Goal: Task Accomplishment & Management: Complete application form

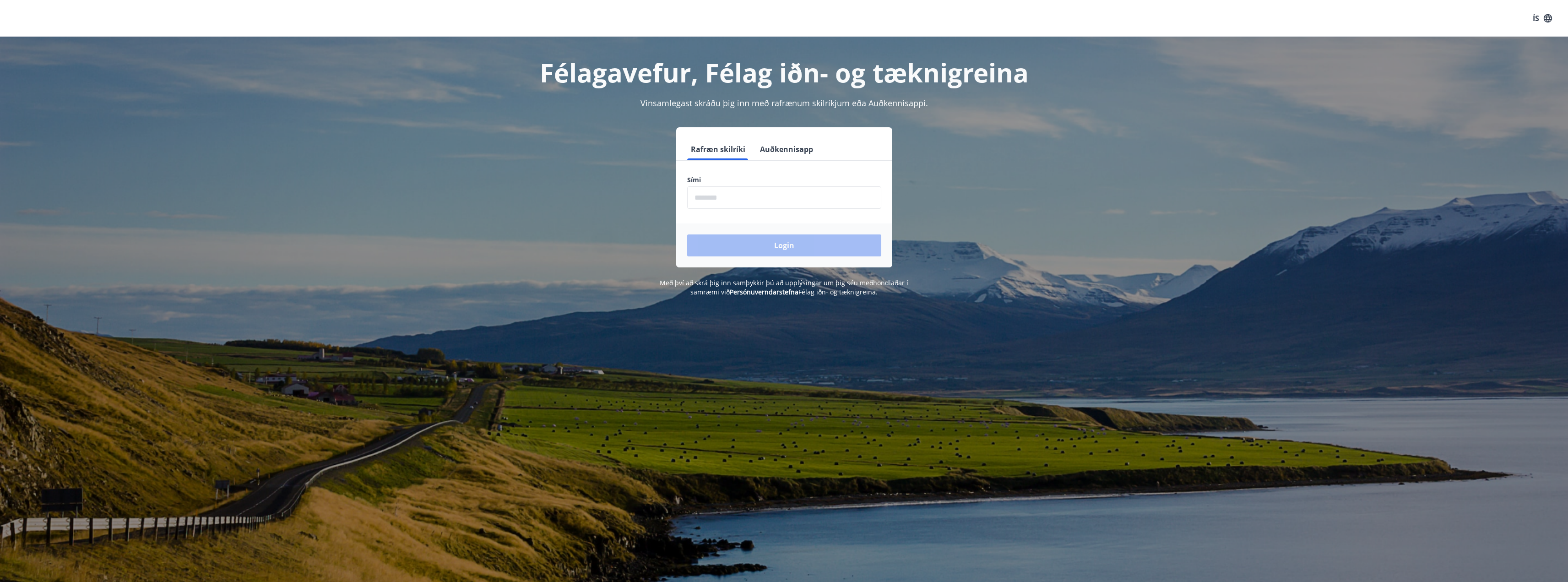
click at [838, 202] on input "phone" at bounding box center [784, 197] width 194 height 23
type input "********"
click at [687, 234] on button "Login" at bounding box center [784, 245] width 194 height 22
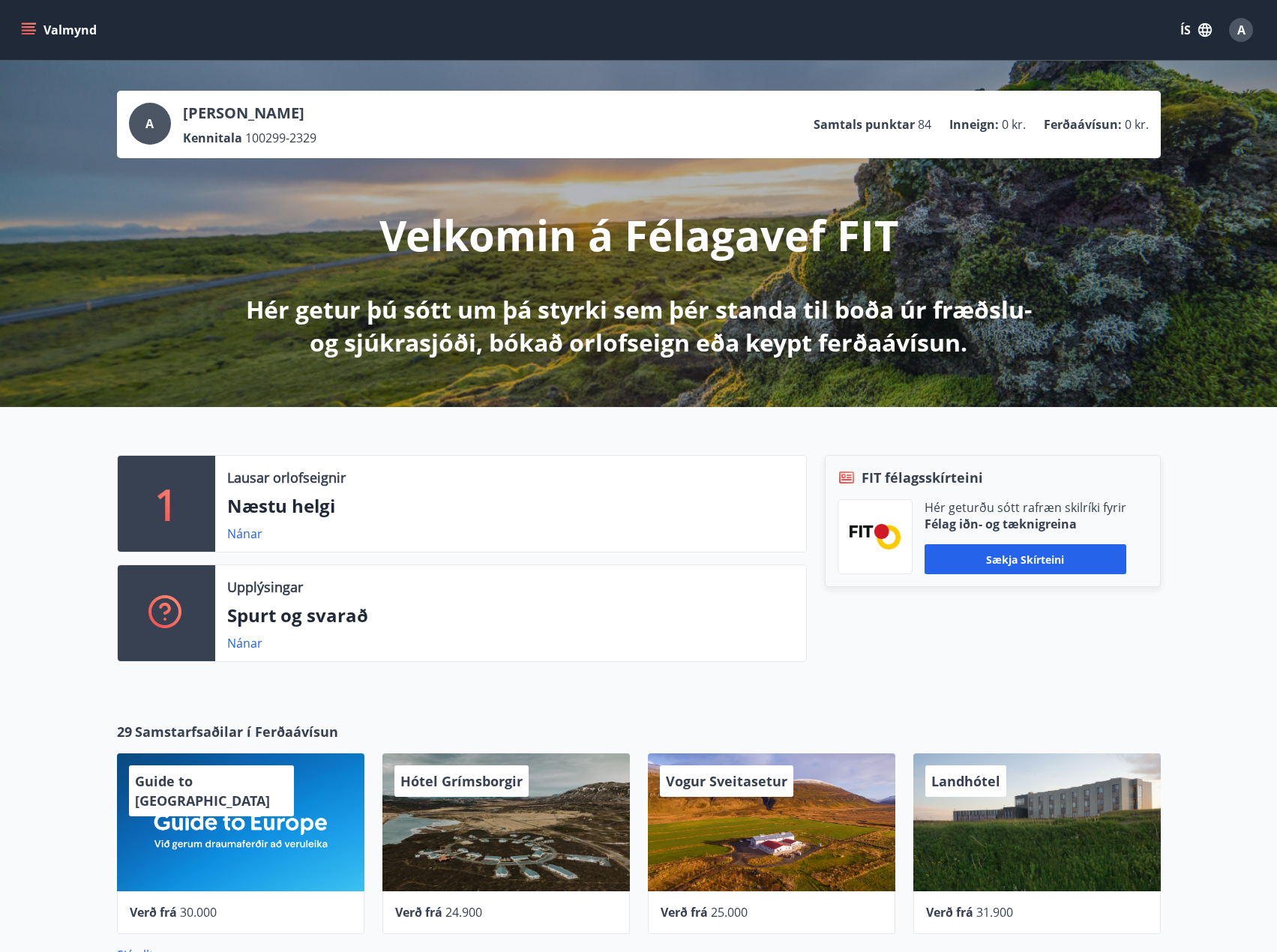
click at [244, 105] on p "[PERSON_NAME]" at bounding box center [250, 113] width 134 height 21
click at [123, 115] on div "A [PERSON_NAME] Kennitala 100299-2329 Samtals punktar 84 Inneign : 0 kr. Ferðaá…" at bounding box center [638, 125] width 1044 height 68
click at [145, 133] on div "A" at bounding box center [150, 124] width 42 height 42
click at [40, 37] on button "Valmynd" at bounding box center [60, 30] width 85 height 27
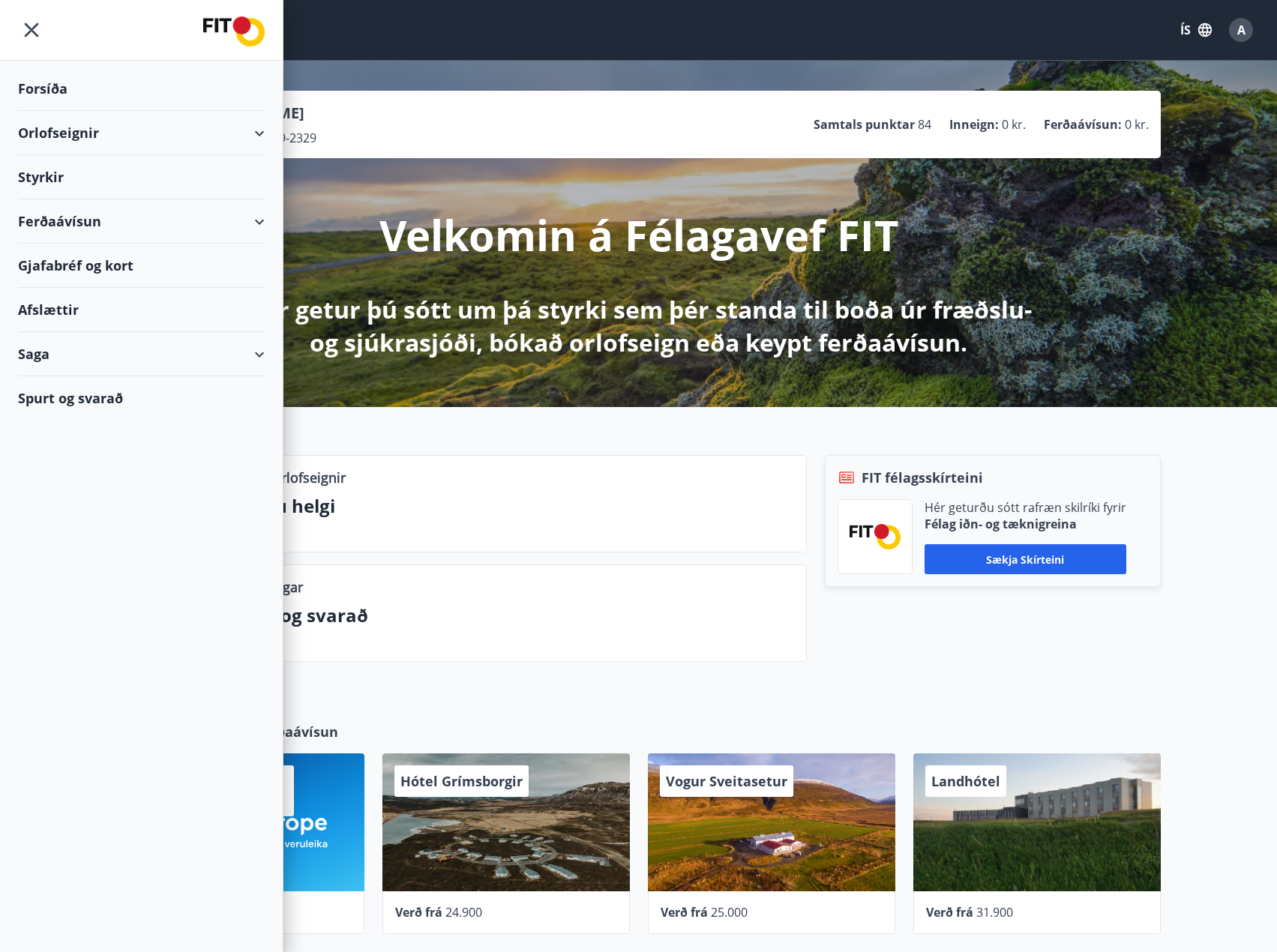
click at [55, 174] on div "Styrkir" at bounding box center [141, 177] width 246 height 44
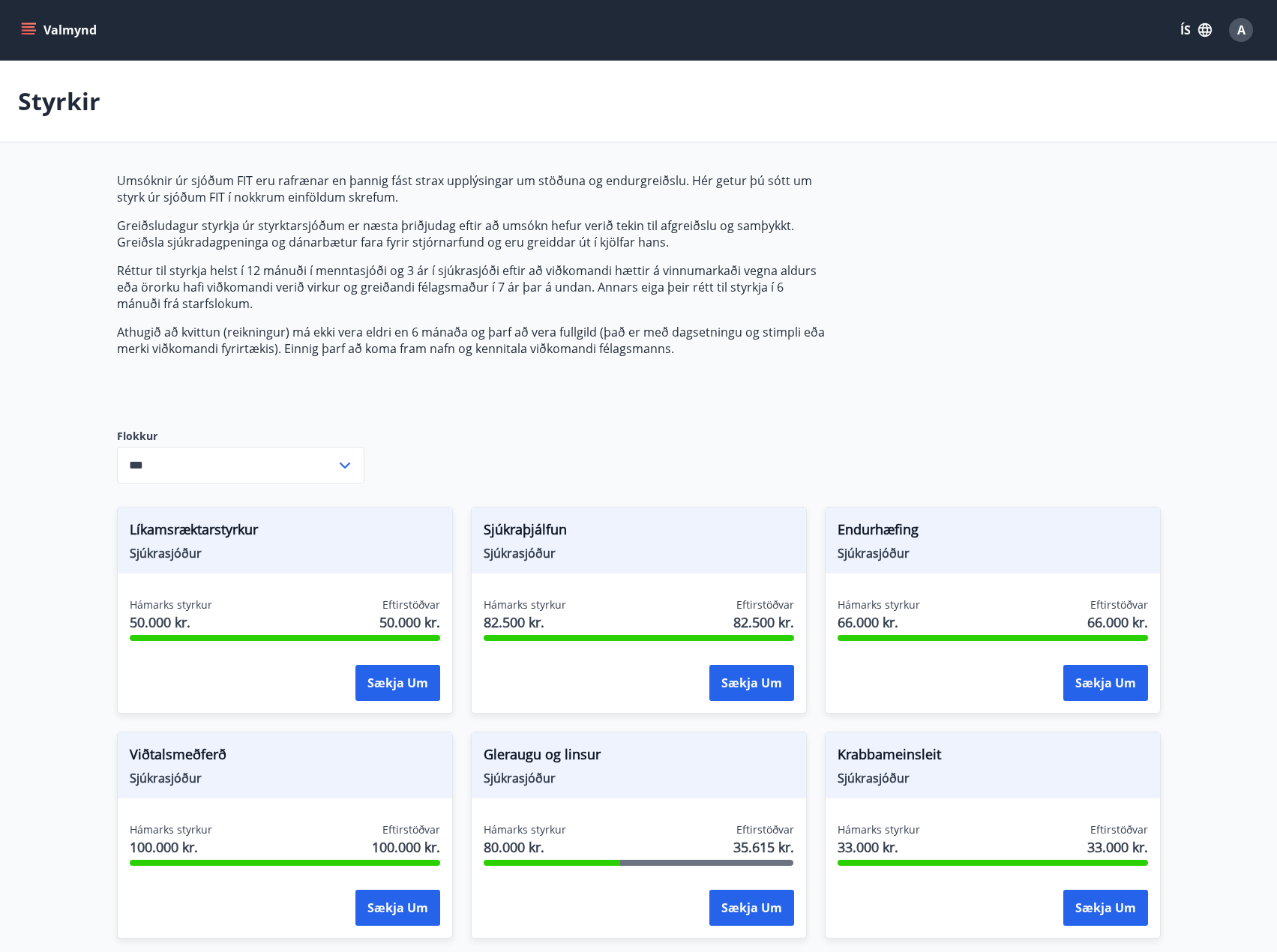
type input "***"
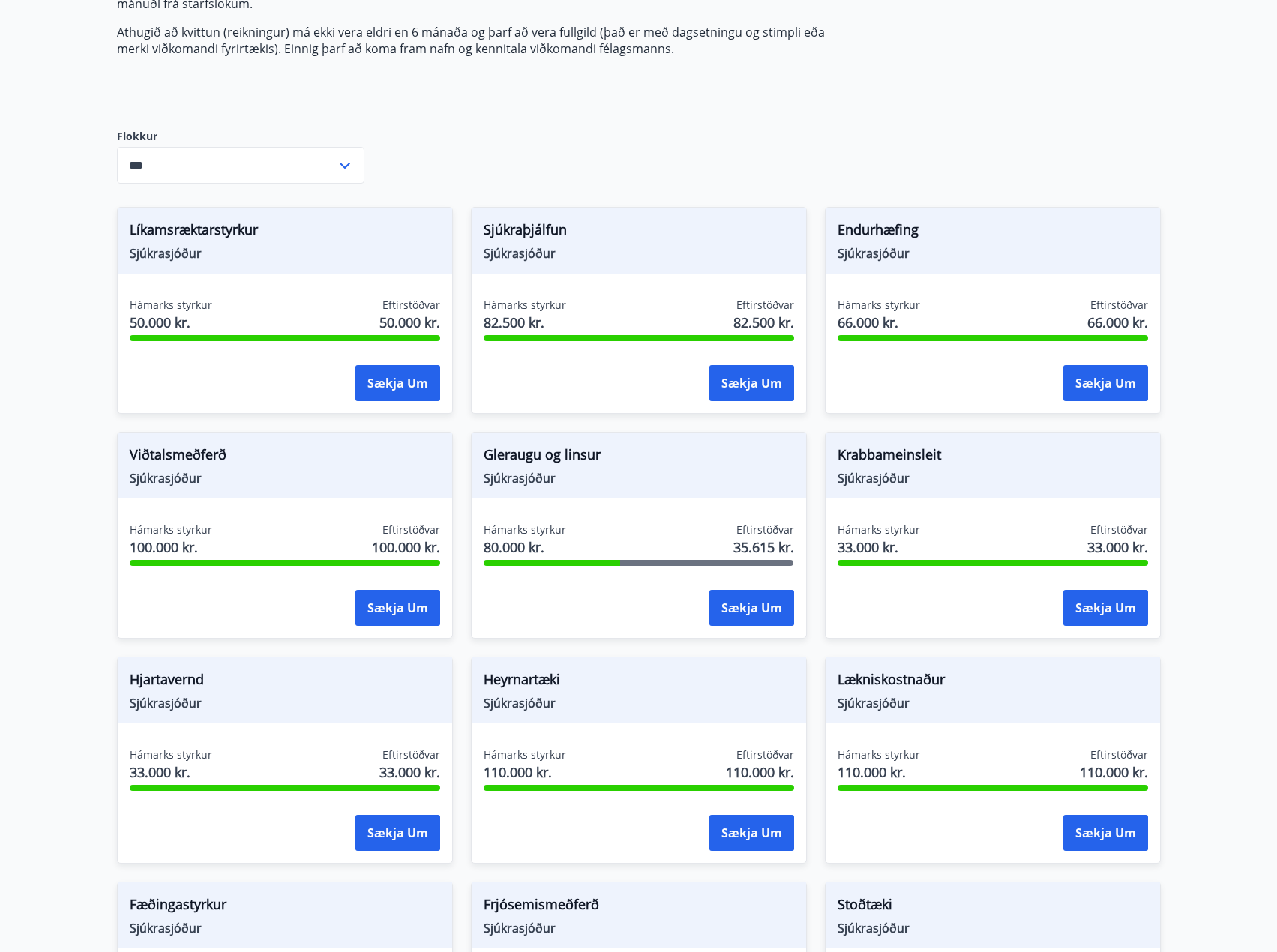
scroll to position [375, 0]
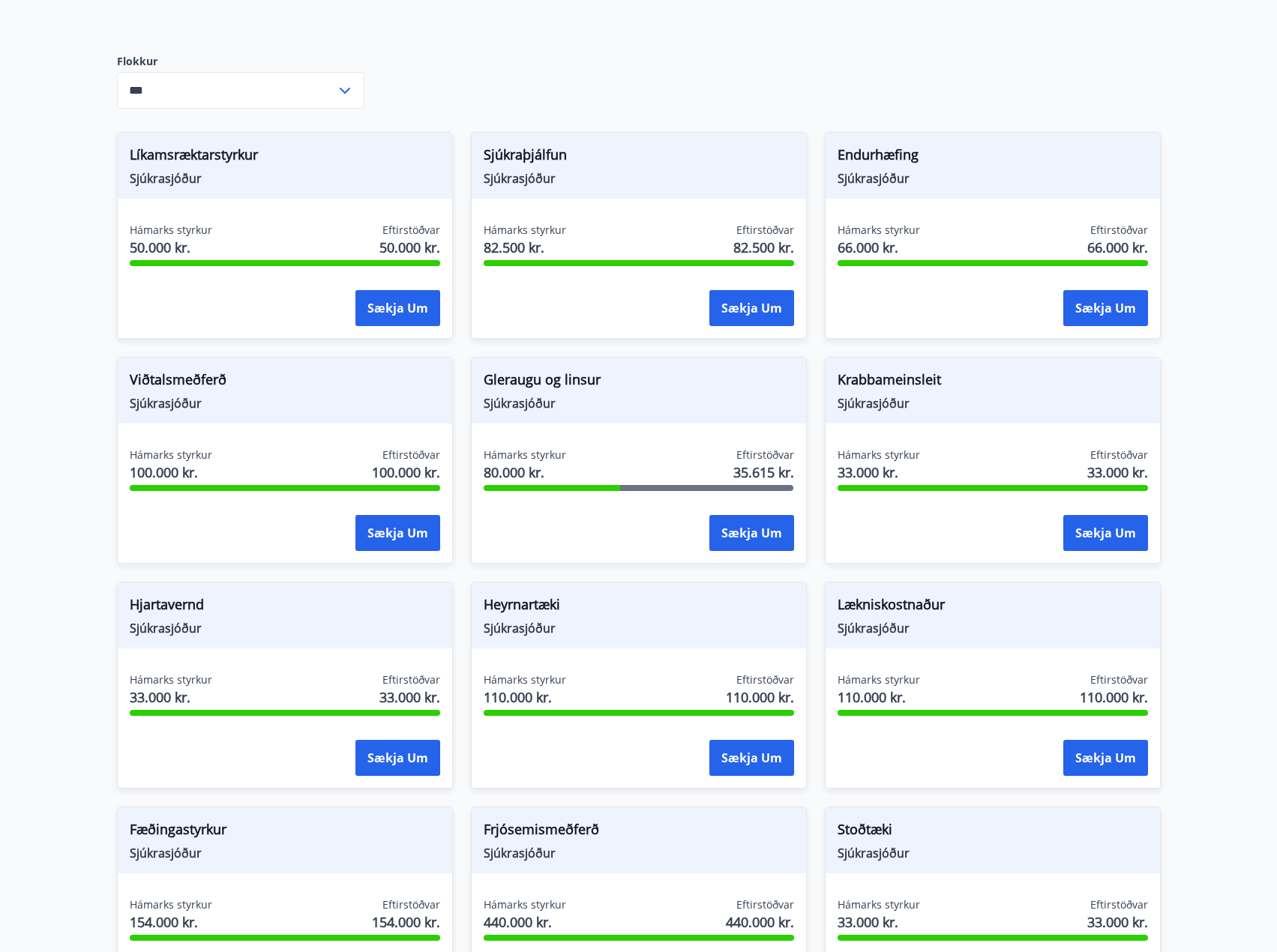
click at [555, 383] on span "Gleraugu og linsur" at bounding box center [638, 383] width 310 height 26
click at [862, 405] on span "Sjúkrasjóður" at bounding box center [992, 403] width 310 height 17
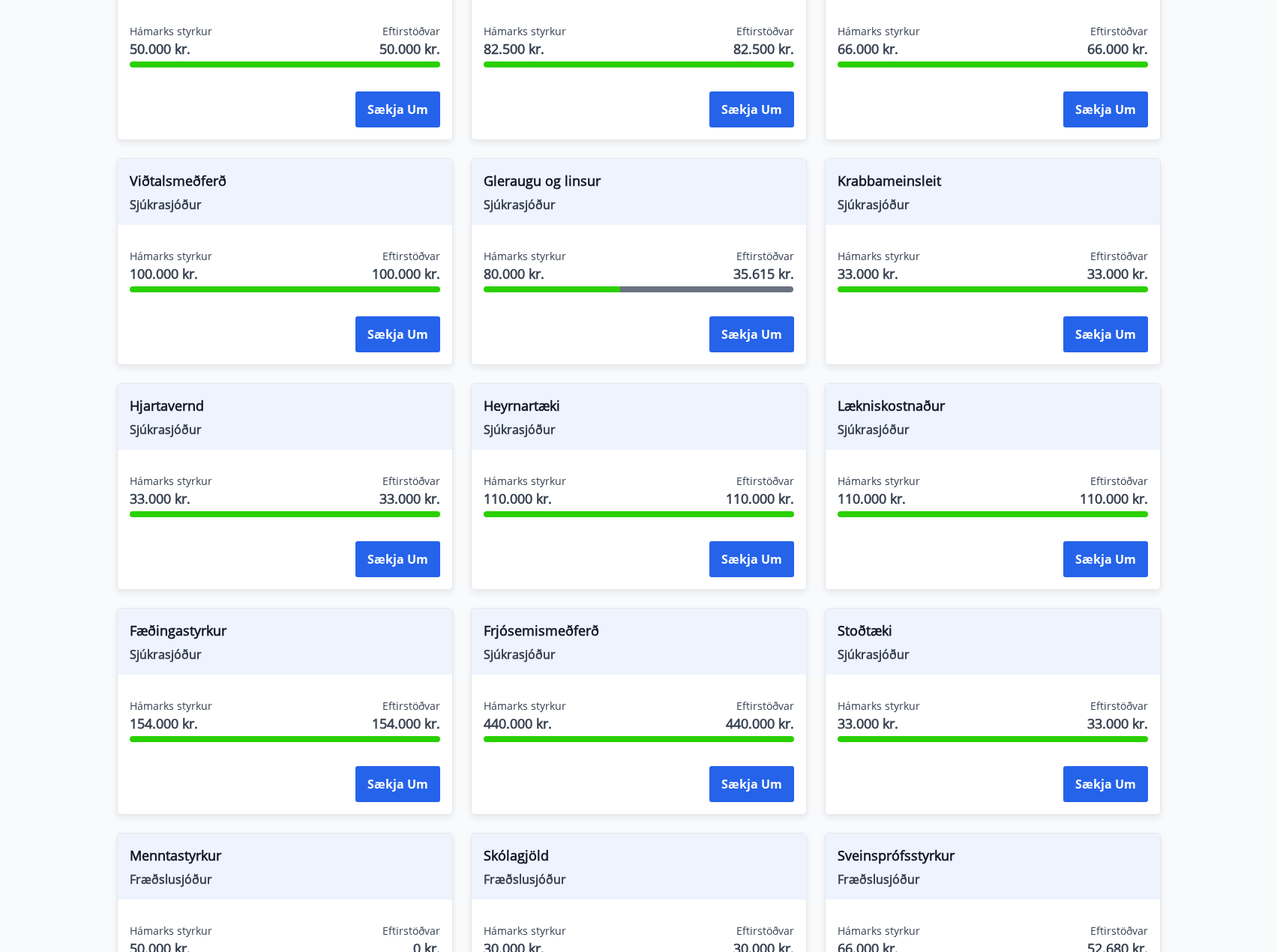
scroll to position [600, 0]
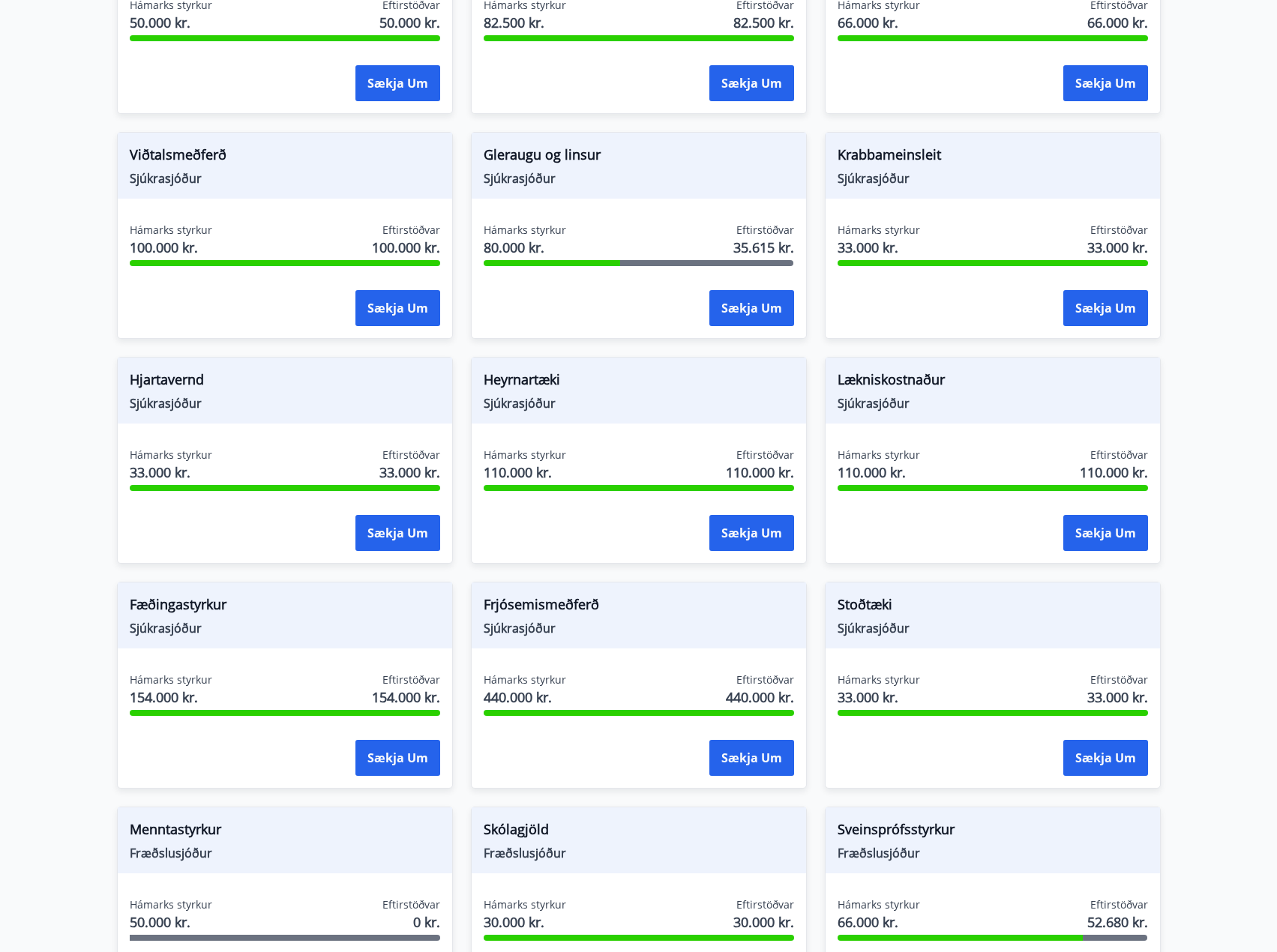
click at [891, 391] on span "Lækniskostnaður" at bounding box center [992, 383] width 310 height 26
click at [887, 397] on span "Sjúkrasjóður" at bounding box center [992, 403] width 310 height 17
click at [894, 402] on span "Sjúkrasjóður" at bounding box center [992, 403] width 310 height 17
click at [897, 395] on span "Sjúkrasjóður" at bounding box center [992, 403] width 310 height 17
click at [900, 389] on span "Lækniskostnaður" at bounding box center [992, 383] width 310 height 26
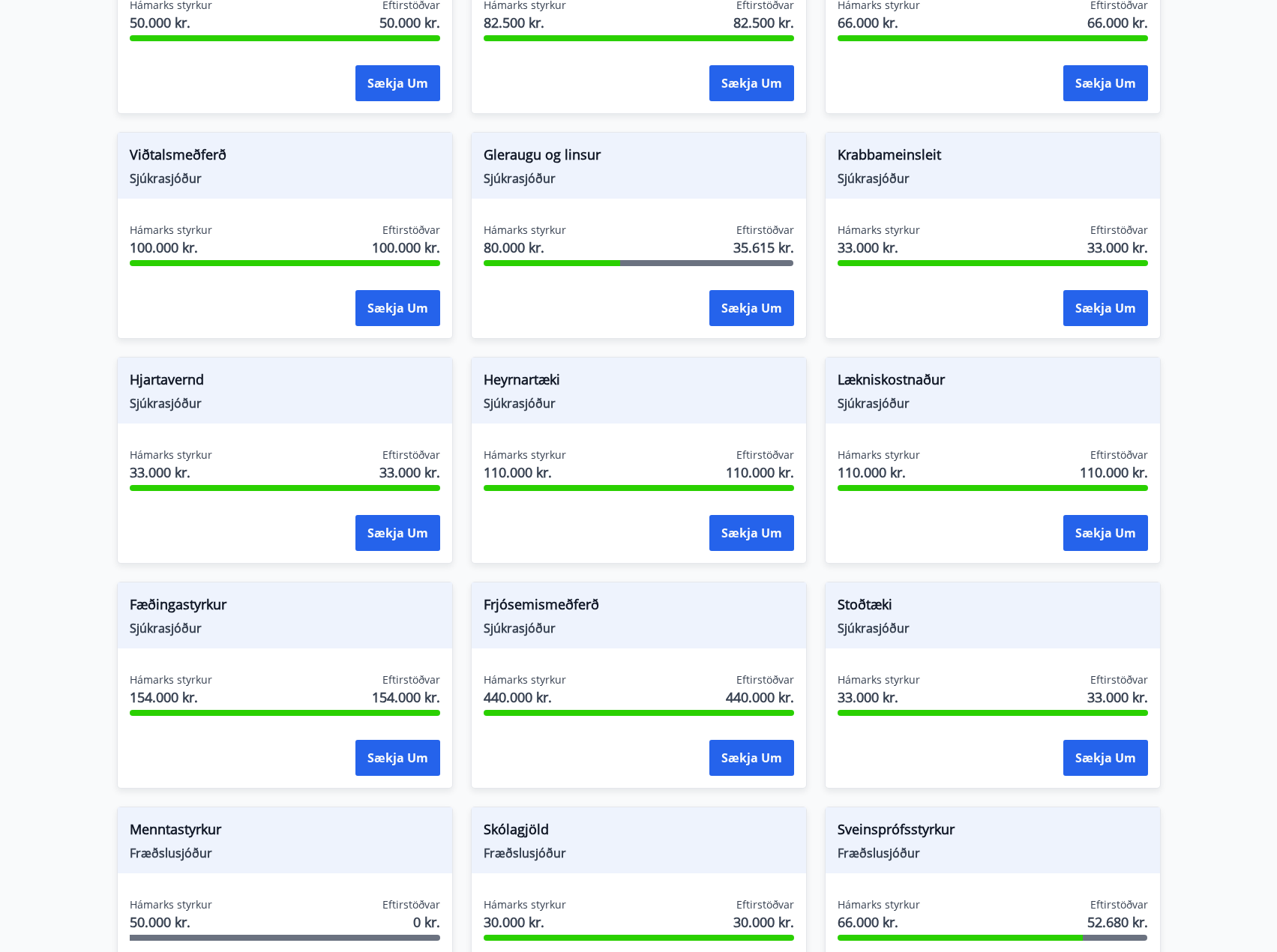
click at [886, 399] on span "Sjúkrasjóður" at bounding box center [992, 403] width 310 height 17
click at [894, 386] on span "Lækniskostnaður" at bounding box center [992, 383] width 310 height 26
click at [882, 404] on span "Sjúkrasjóður" at bounding box center [992, 403] width 310 height 17
click at [897, 386] on span "Lækniskostnaður" at bounding box center [992, 383] width 310 height 26
click at [1112, 533] on button "Sækja um" at bounding box center [1106, 533] width 85 height 36
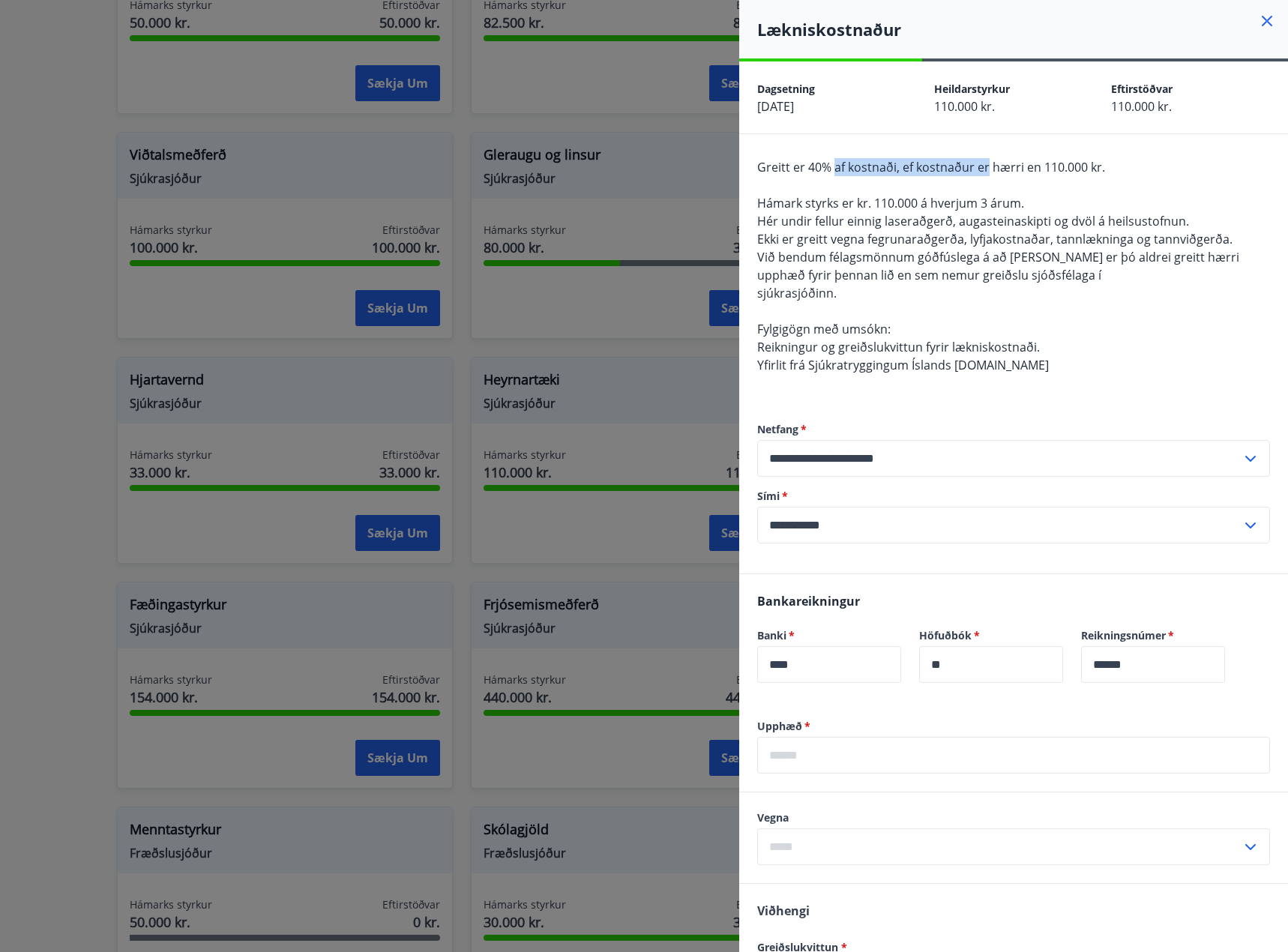
drag, startPoint x: 832, startPoint y: 164, endPoint x: 1014, endPoint y: 169, distance: 182.1
click at [1000, 170] on span "Greitt er 40% af kostnaði, ef kostnaður er hærri en 110.000 kr." at bounding box center [931, 166] width 348 height 17
click at [1015, 169] on span "Greitt er 40% af kostnaði, ef kostnaður er hærri en 110.000 kr." at bounding box center [931, 166] width 348 height 17
click at [263, 298] on div at bounding box center [644, 476] width 1288 height 952
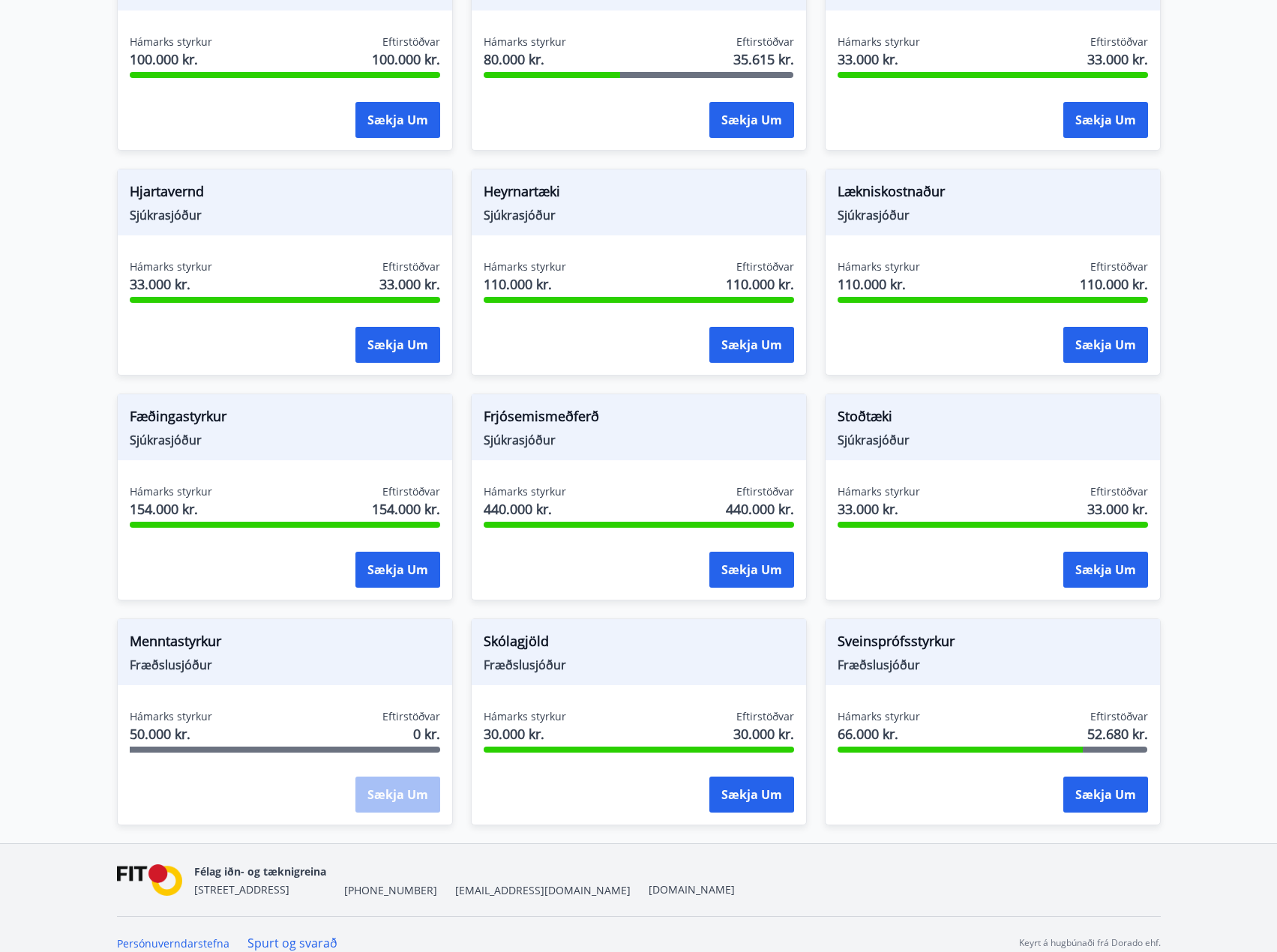
scroll to position [805, 0]
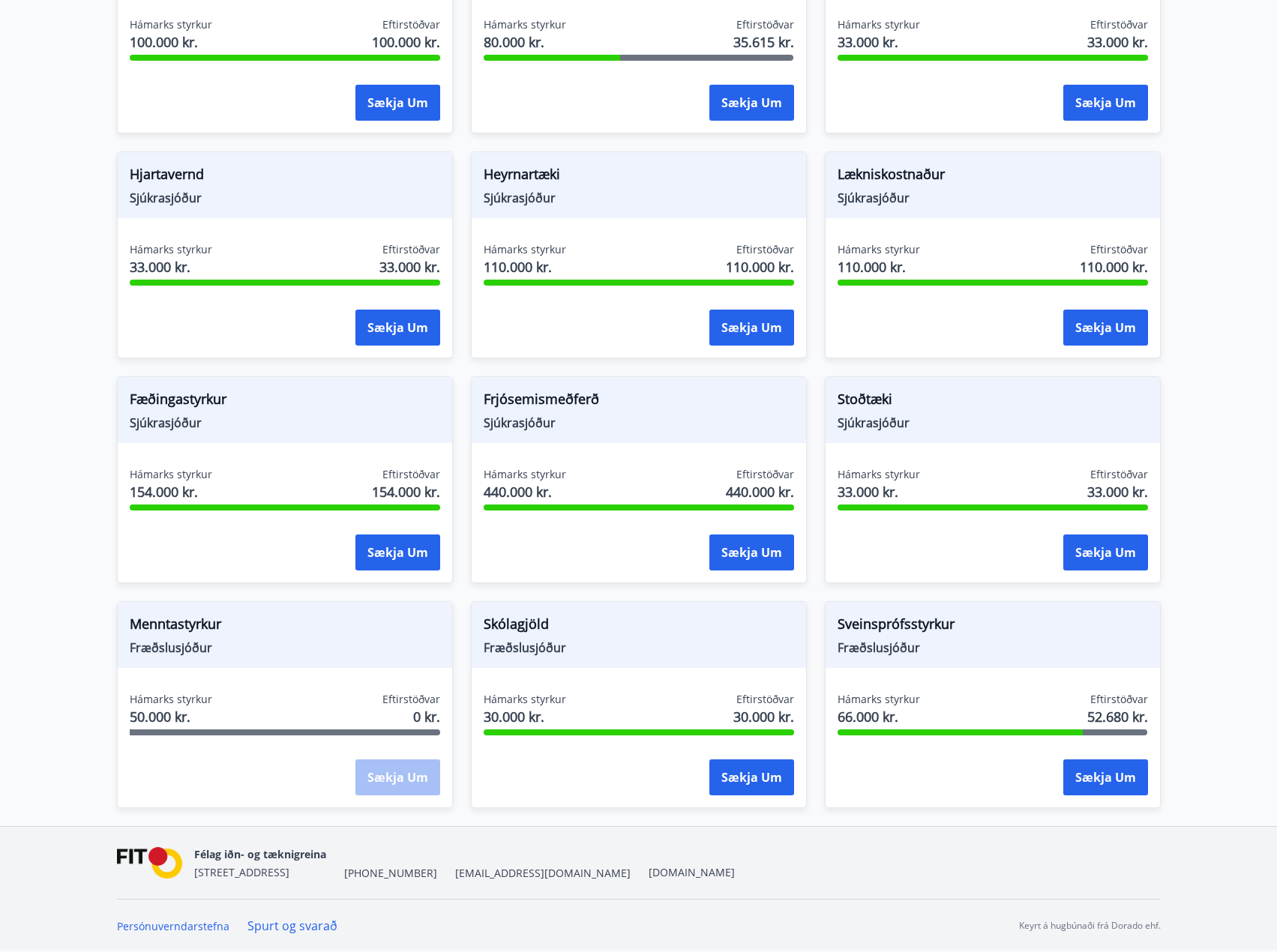
click at [393, 792] on div "Sækja um" at bounding box center [398, 779] width 85 height 38
click at [392, 786] on div "Sækja um" at bounding box center [398, 779] width 85 height 38
click at [528, 620] on span "Skólagjöld" at bounding box center [638, 627] width 310 height 26
click at [557, 635] on span "Skólagjöld" at bounding box center [638, 627] width 310 height 26
drag, startPoint x: 877, startPoint y: 611, endPoint x: 908, endPoint y: 640, distance: 42.4
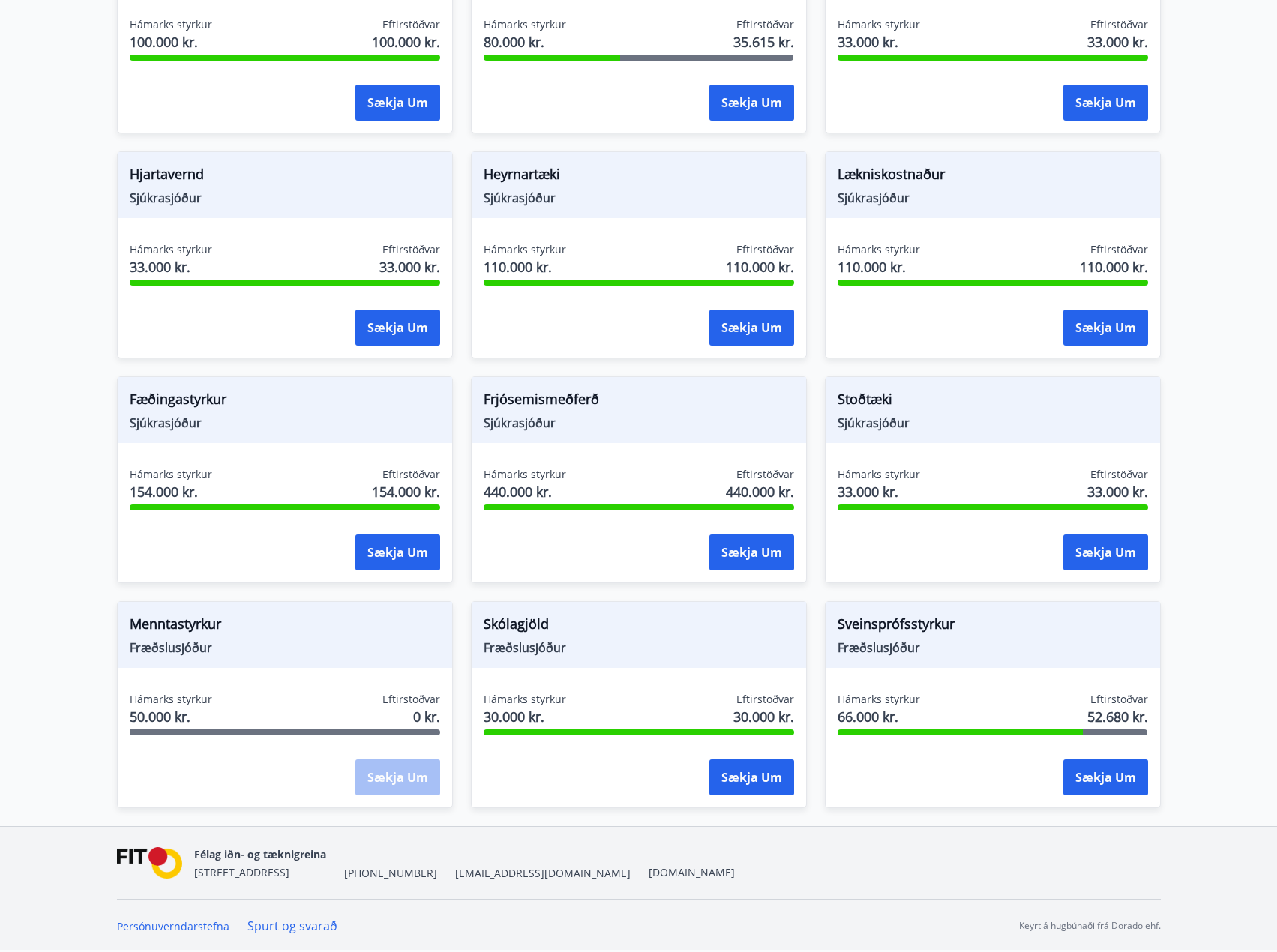
click at [888, 618] on div "Sveinsprófsstyrkur Fræðslusjóður" at bounding box center [992, 635] width 334 height 66
click at [909, 640] on span "Fræðslusjóður" at bounding box center [992, 648] width 310 height 17
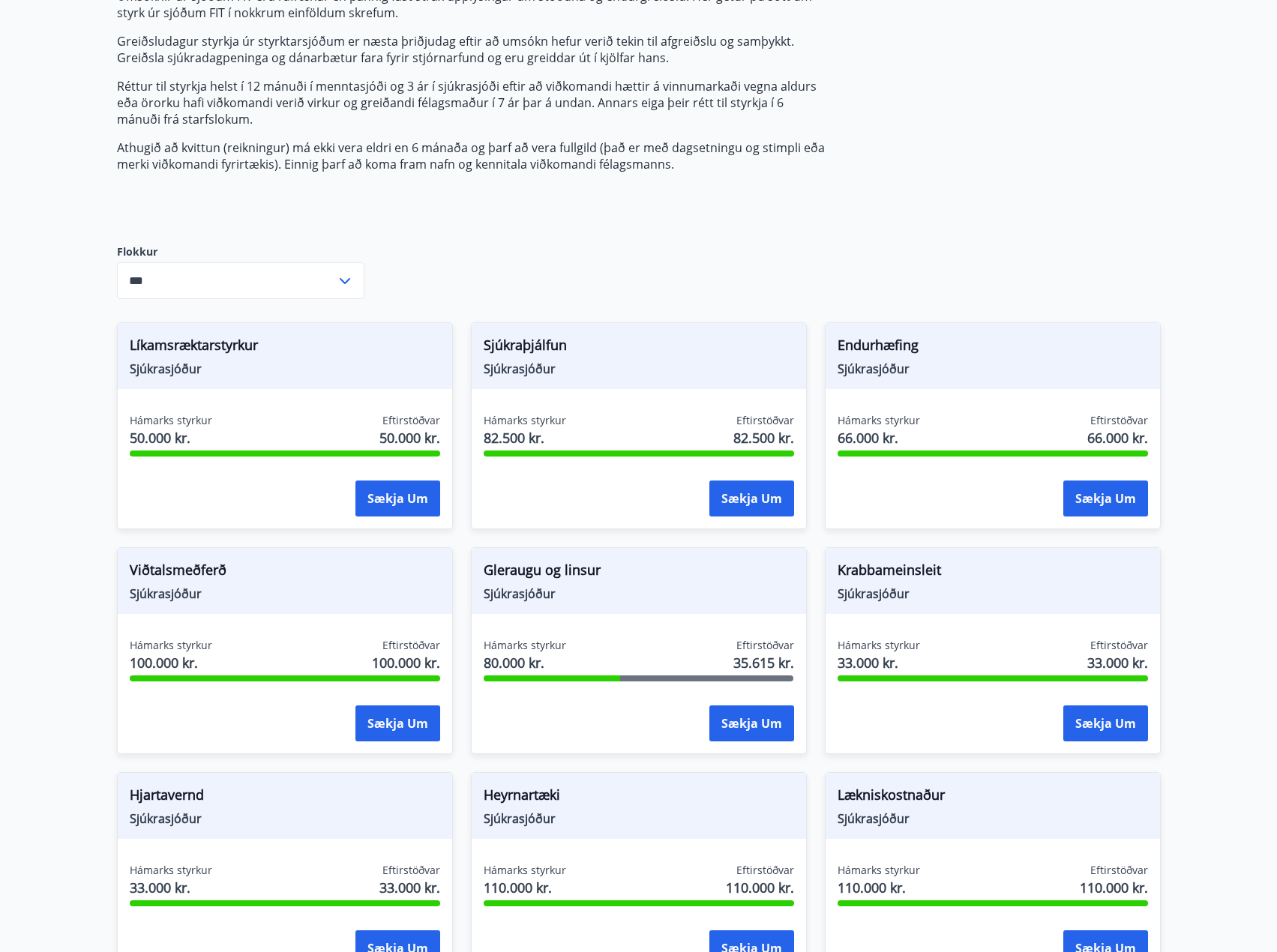
scroll to position [375, 0]
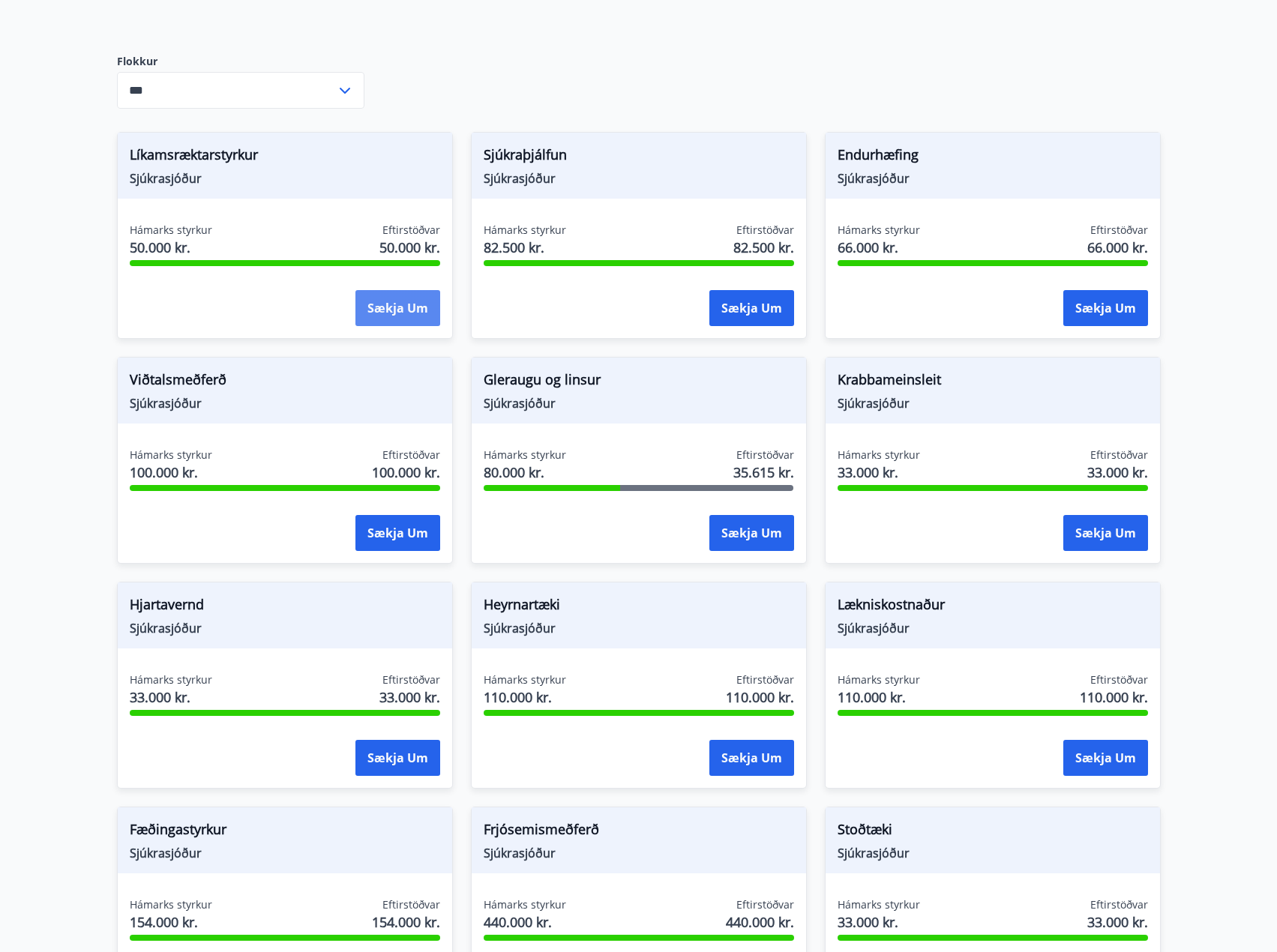
click at [391, 313] on button "Sækja um" at bounding box center [398, 308] width 85 height 36
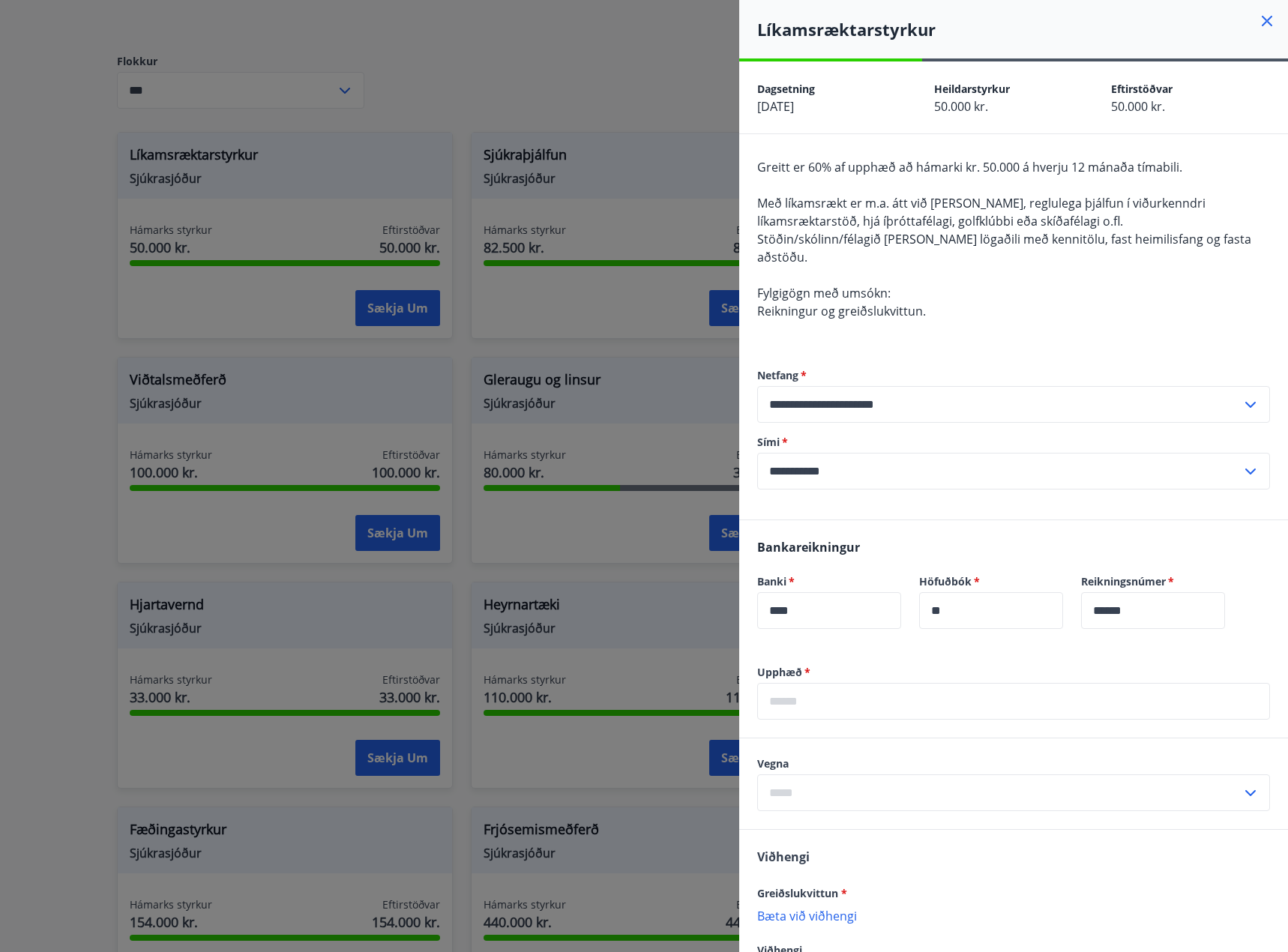
click at [434, 234] on div at bounding box center [644, 476] width 1288 height 952
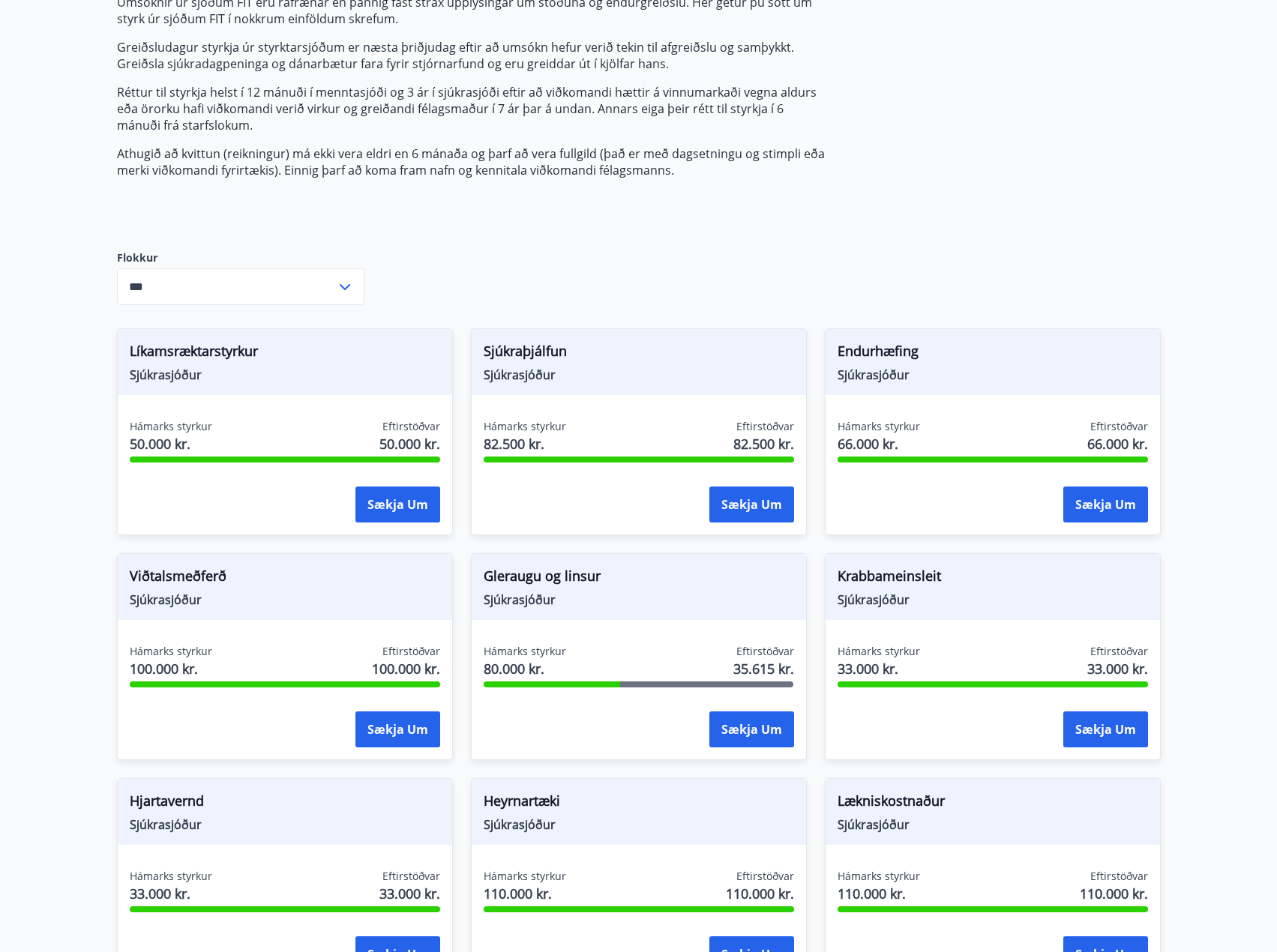
scroll to position [0, 0]
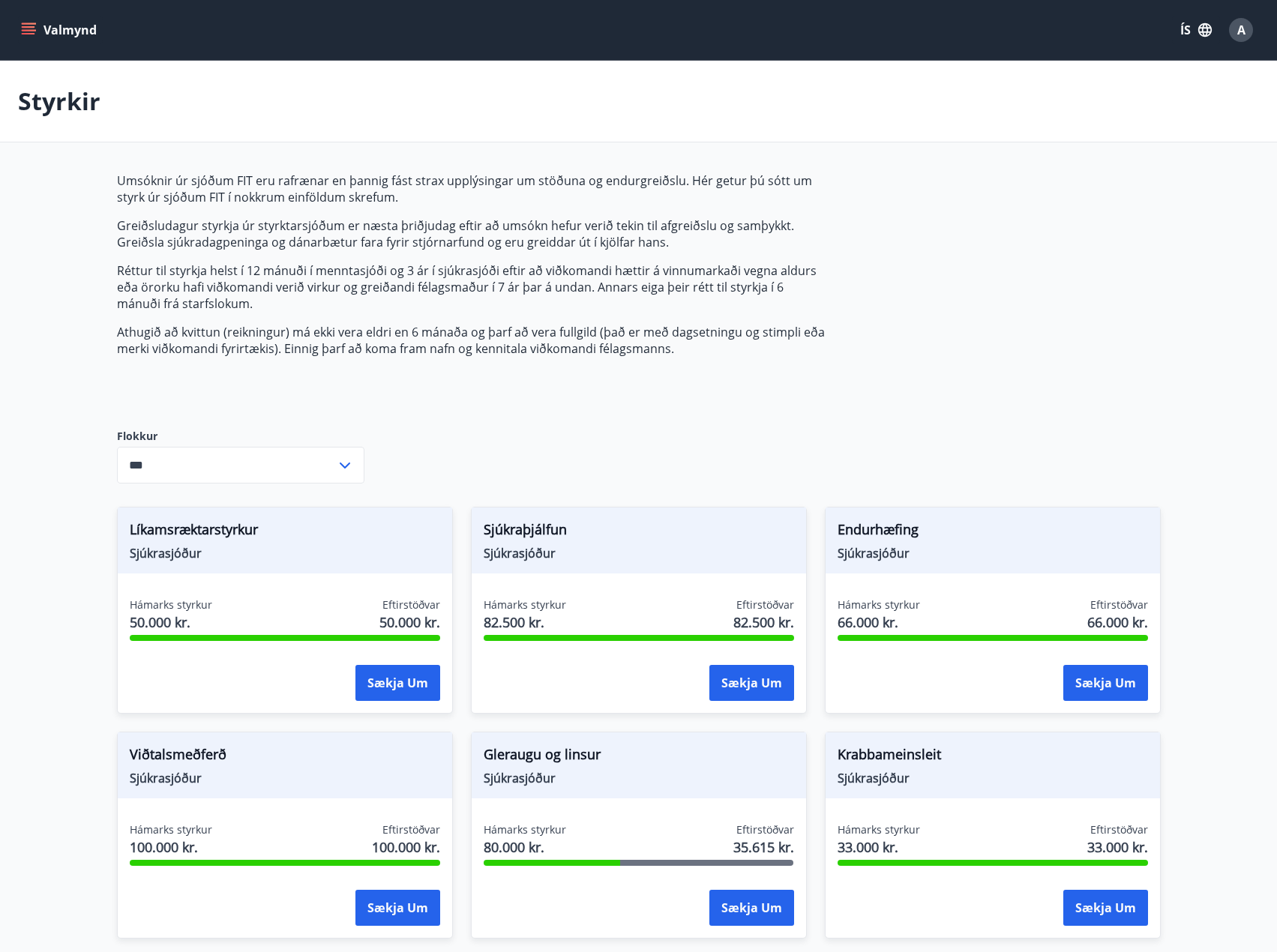
click at [43, 25] on button "Valmynd" at bounding box center [60, 30] width 85 height 27
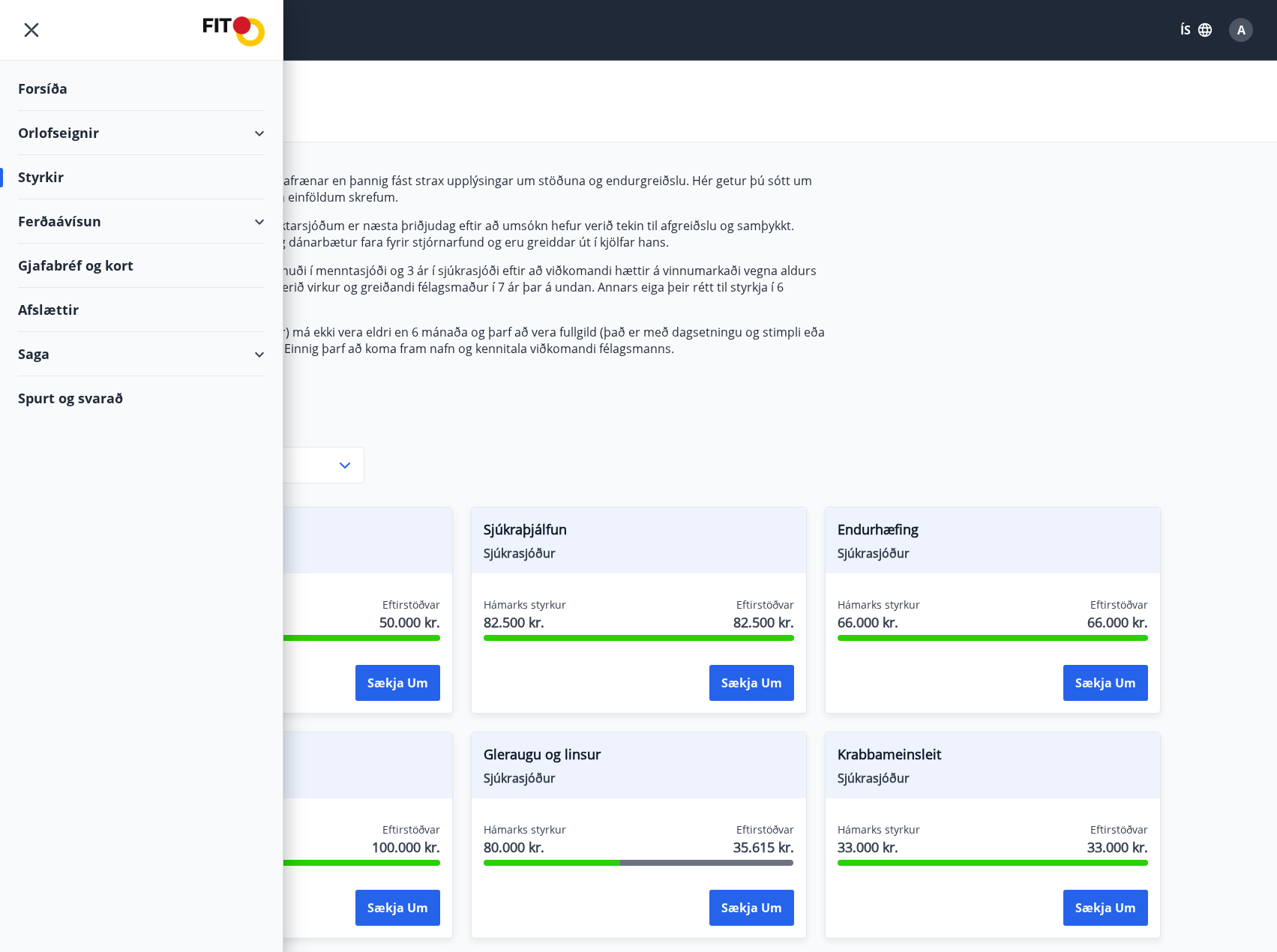
click at [660, 307] on p "Réttur til styrkja helst í 12 mánuði í menntasjóði og 3 ár í sjúkrasjóði eftir …" at bounding box center [471, 287] width 708 height 50
